Goal: Transaction & Acquisition: Purchase product/service

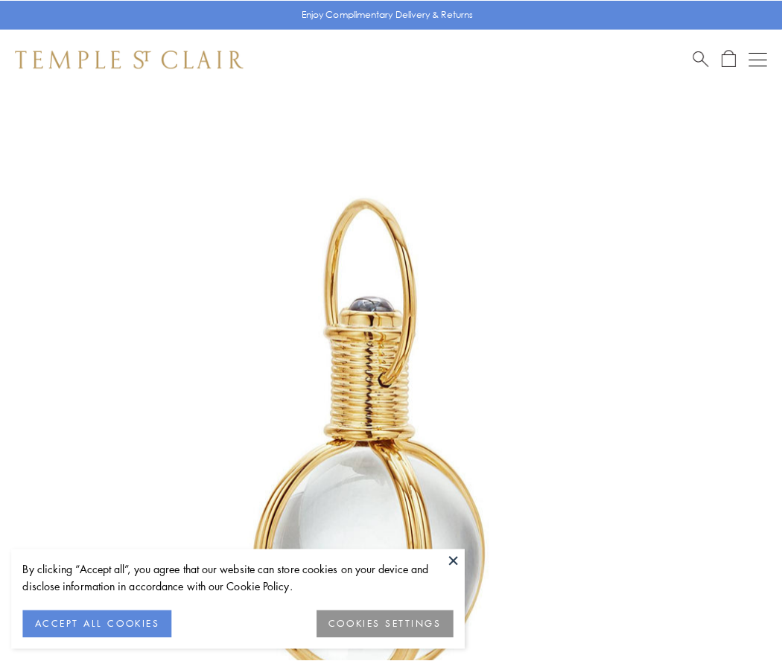
scroll to position [389, 0]
